Goal: Information Seeking & Learning: Learn about a topic

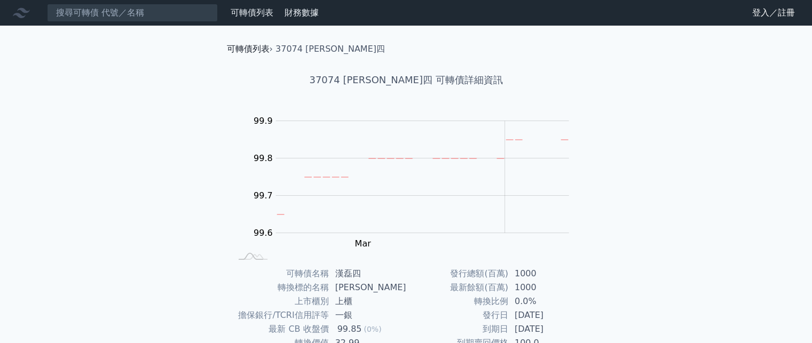
click at [257, 53] on link "可轉債列表" at bounding box center [248, 49] width 43 height 10
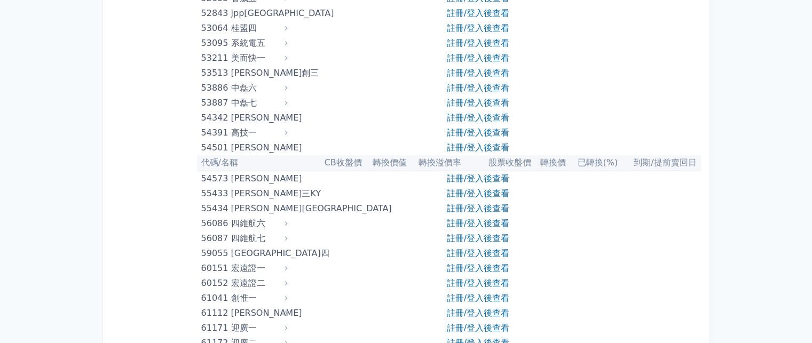
scroll to position [4057, 0]
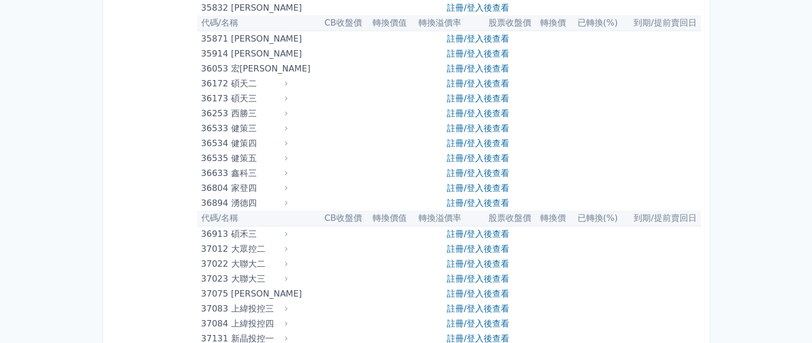
scroll to position [2723, 0]
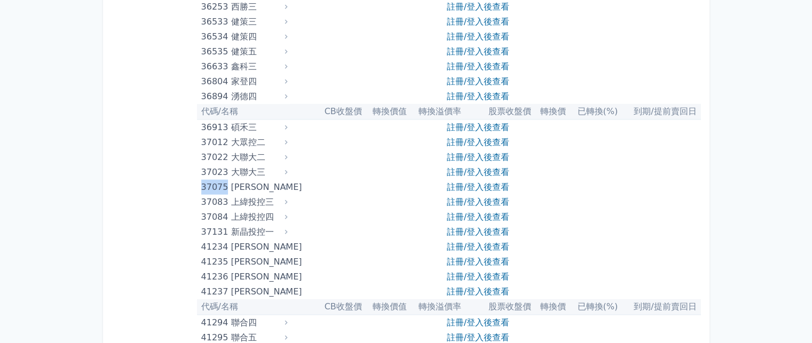
drag, startPoint x: 229, startPoint y: 183, endPoint x: 198, endPoint y: 186, distance: 31.7
click at [198, 186] on td "37075 [PERSON_NAME]" at bounding box center [243, 187] width 93 height 15
click at [201, 184] on td "37075 [PERSON_NAME]" at bounding box center [243, 187] width 93 height 15
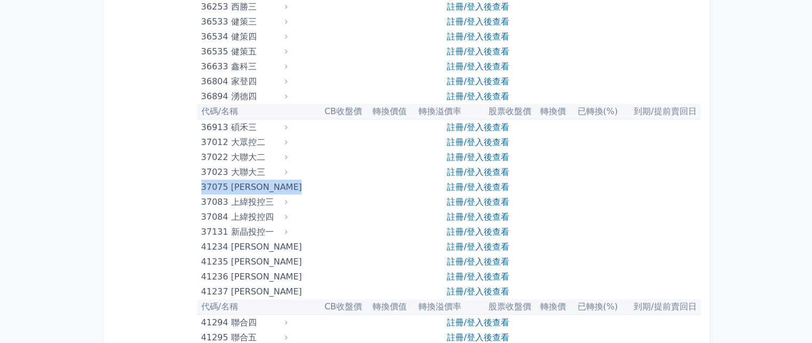
click at [201, 184] on div "37075" at bounding box center [214, 187] width 27 height 15
click at [209, 182] on div "37075" at bounding box center [214, 187] width 27 height 15
click at [222, 180] on div "37075" at bounding box center [214, 187] width 27 height 15
drag, startPoint x: 226, startPoint y: 181, endPoint x: 200, endPoint y: 188, distance: 27.1
click at [200, 188] on td "37075 [PERSON_NAME]" at bounding box center [243, 187] width 93 height 15
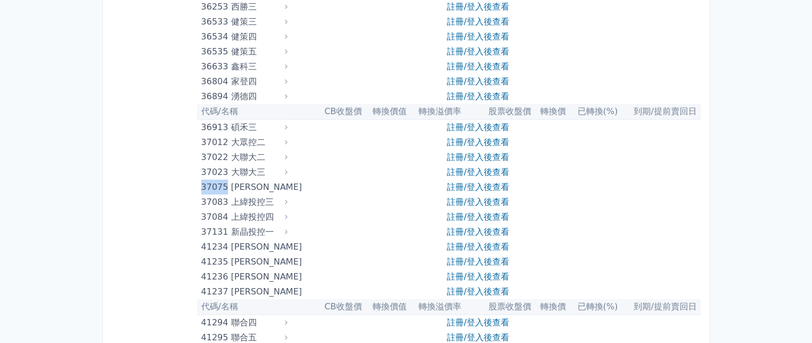
copy div "37075"
